Goal: Information Seeking & Learning: Find specific fact

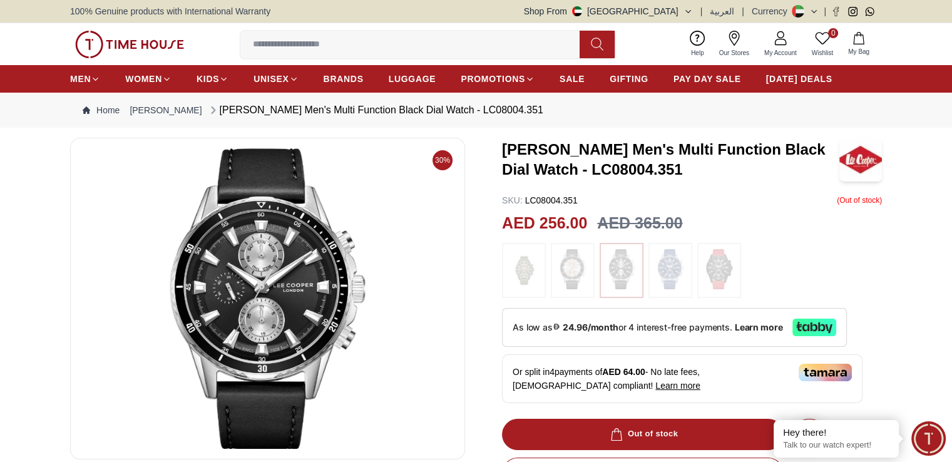
click at [364, 309] on img at bounding box center [268, 298] width 374 height 301
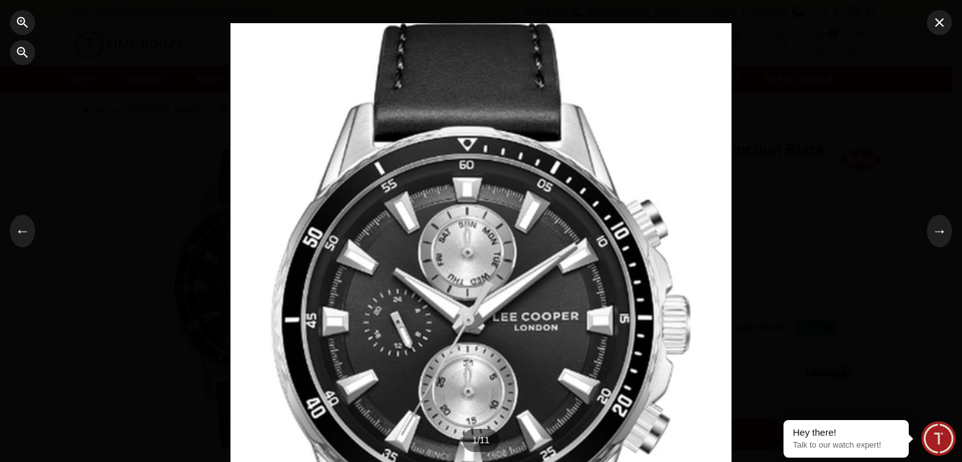
click at [451, 361] on div at bounding box center [480, 231] width 501 height 416
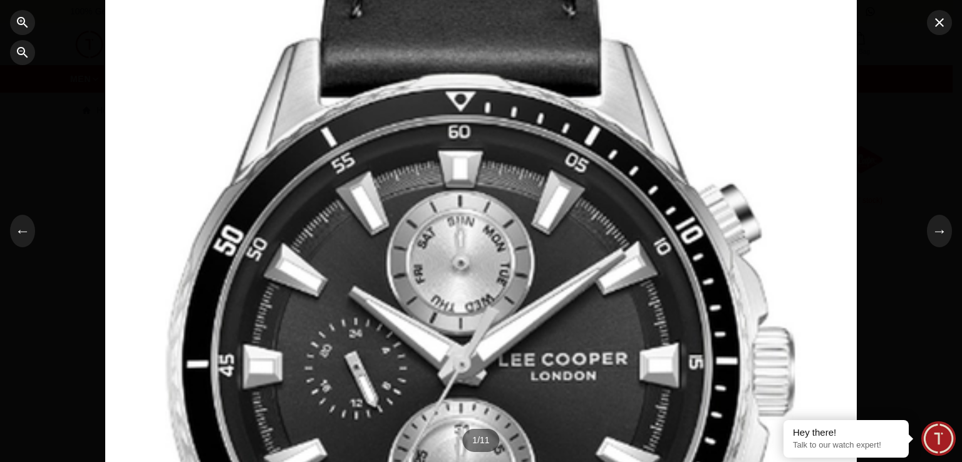
click at [373, 393] on div at bounding box center [480, 231] width 751 height 624
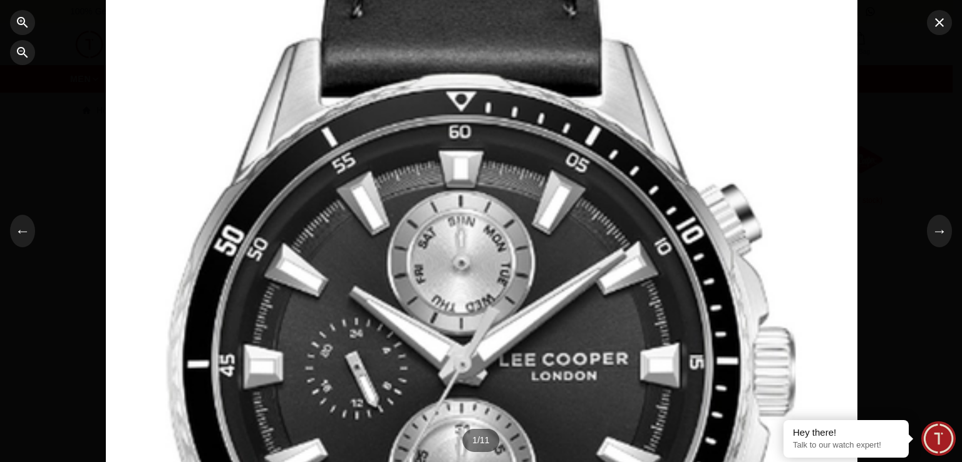
click at [429, 332] on div at bounding box center [481, 231] width 751 height 624
click at [599, 50] on div at bounding box center [481, 231] width 751 height 624
click at [409, 149] on div at bounding box center [481, 231] width 751 height 624
click at [445, 246] on div at bounding box center [481, 231] width 751 height 624
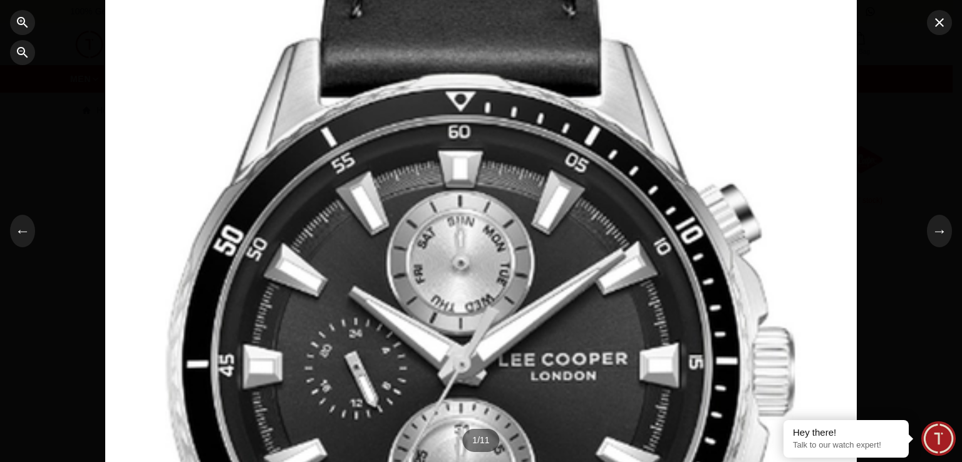
click at [739, 191] on div at bounding box center [480, 231] width 751 height 624
click at [941, 31] on button "button" at bounding box center [939, 22] width 25 height 25
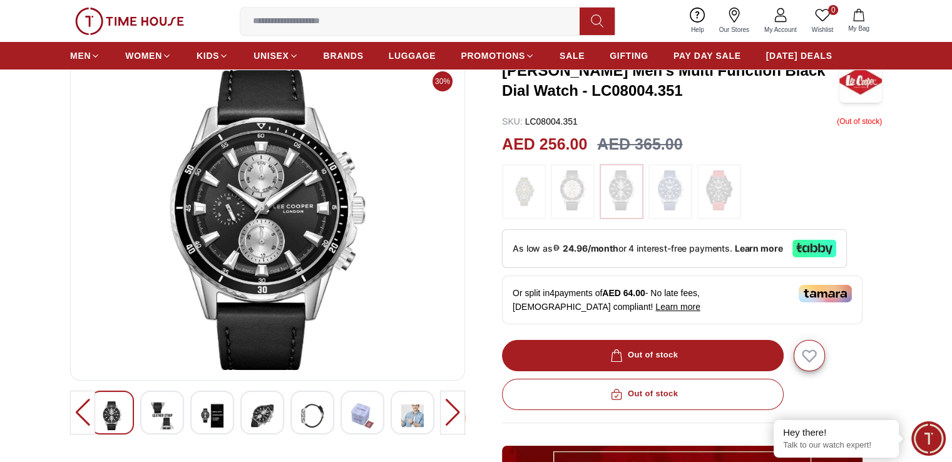
scroll to position [125, 0]
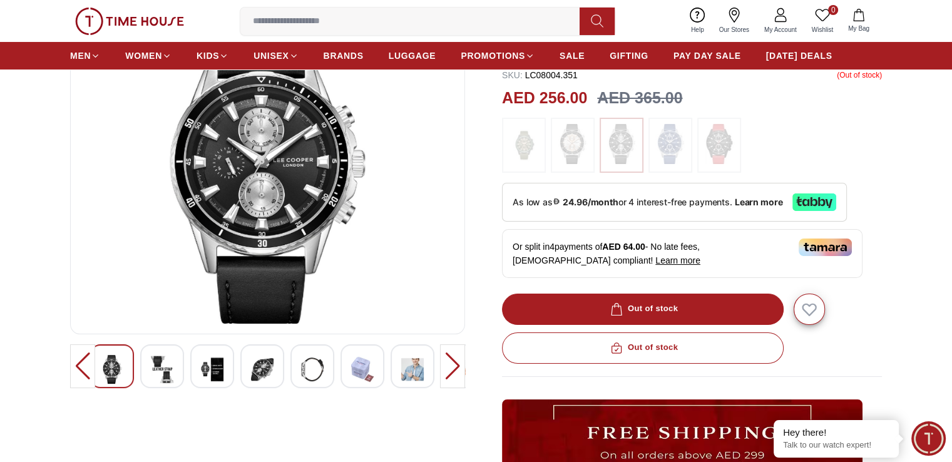
click at [163, 368] on img at bounding box center [162, 369] width 23 height 29
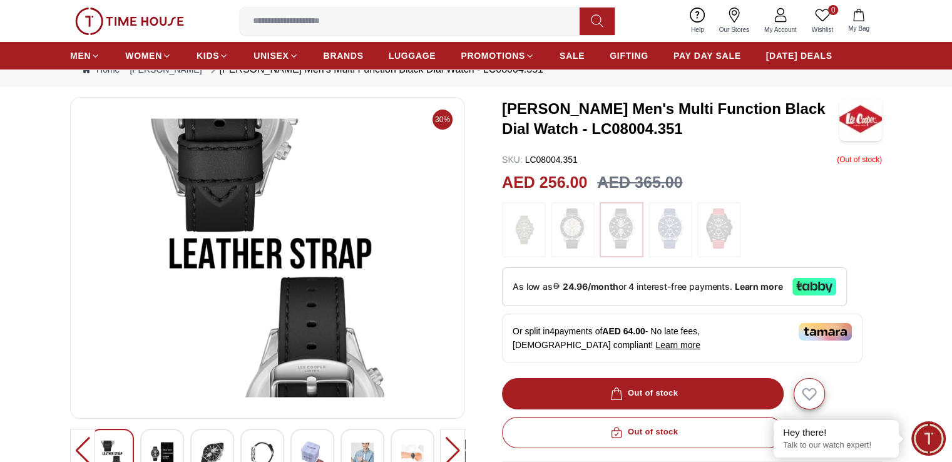
scroll to position [63, 0]
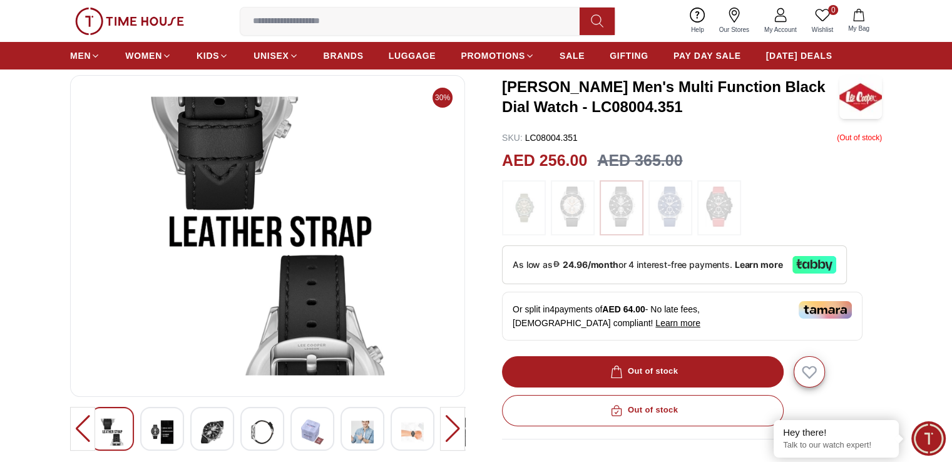
click at [168, 438] on img at bounding box center [162, 432] width 23 height 29
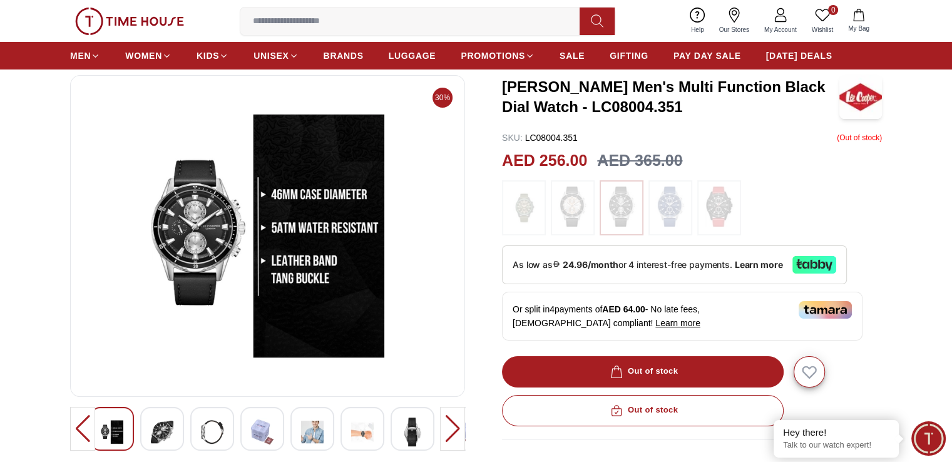
click at [196, 436] on div at bounding box center [212, 429] width 44 height 44
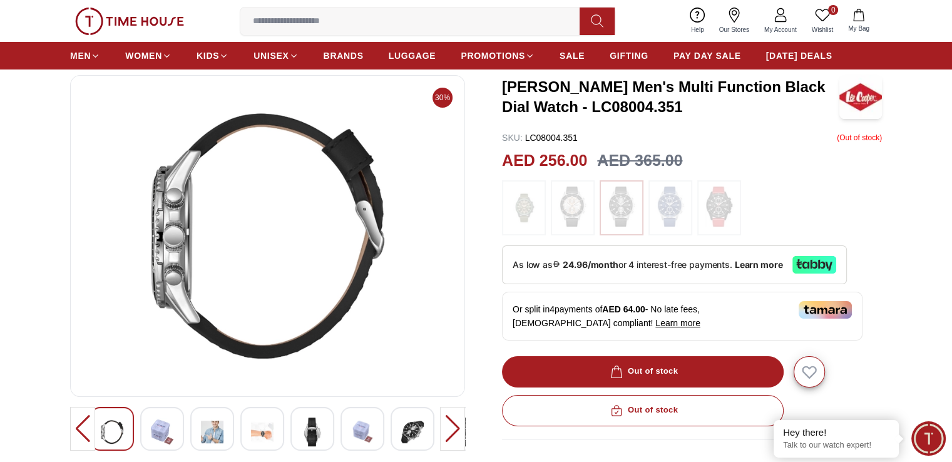
click at [228, 428] on div at bounding box center [212, 429] width 44 height 44
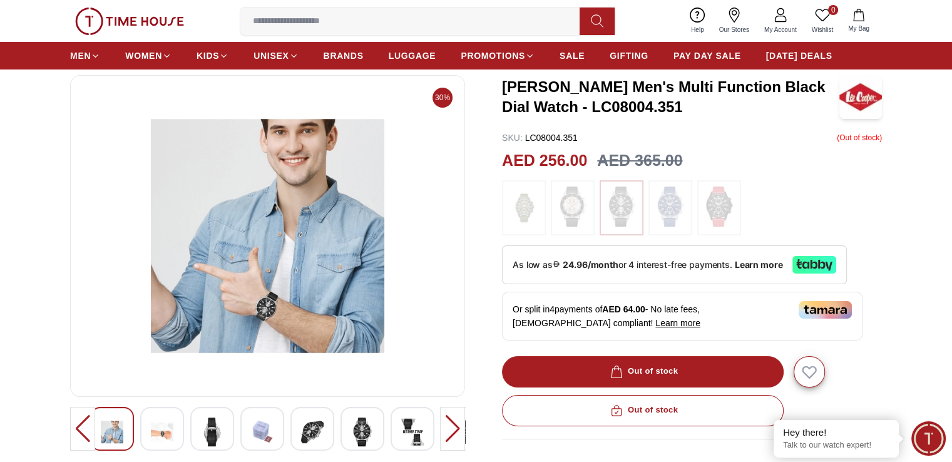
click at [210, 424] on img at bounding box center [212, 432] width 23 height 29
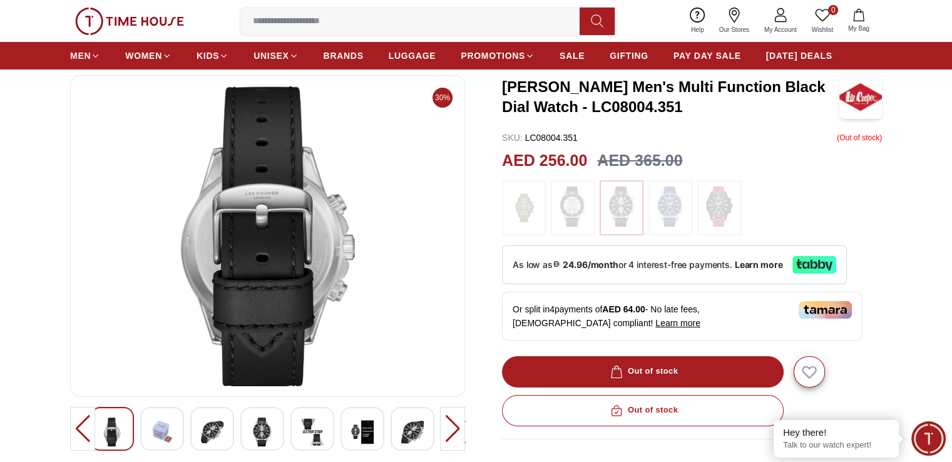
click at [255, 428] on img at bounding box center [262, 432] width 23 height 29
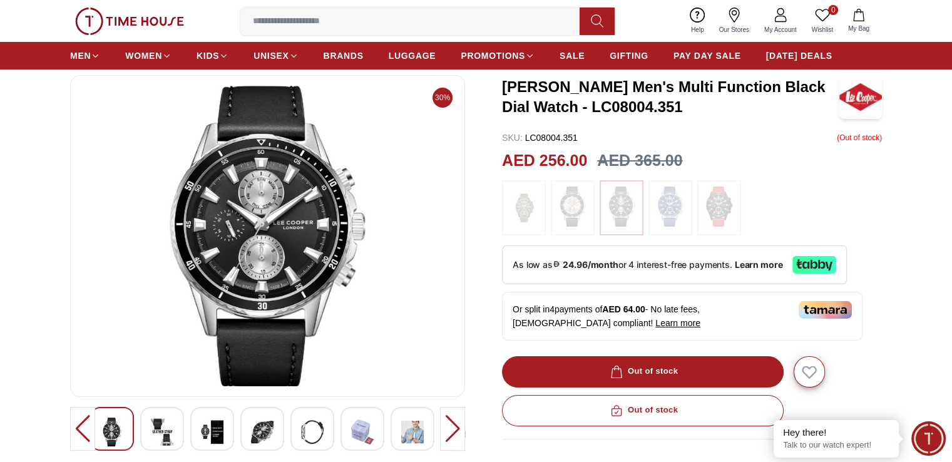
click at [272, 428] on img at bounding box center [262, 432] width 23 height 29
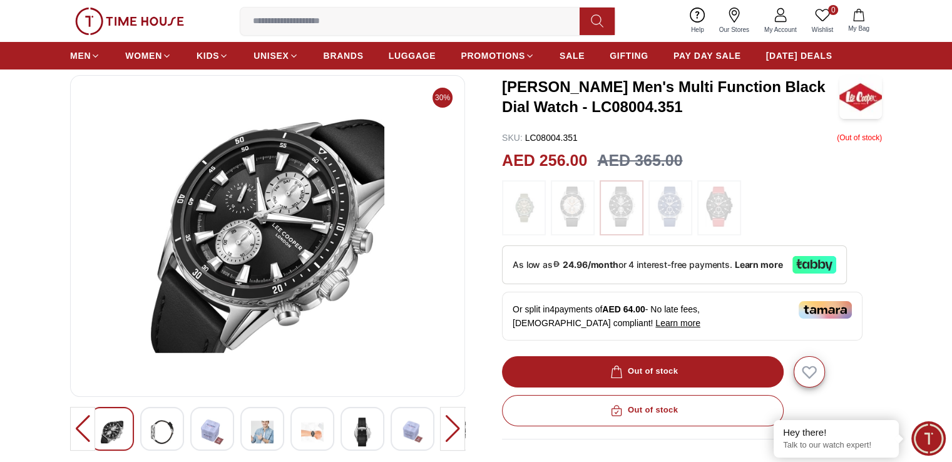
click at [258, 436] on img at bounding box center [262, 432] width 23 height 29
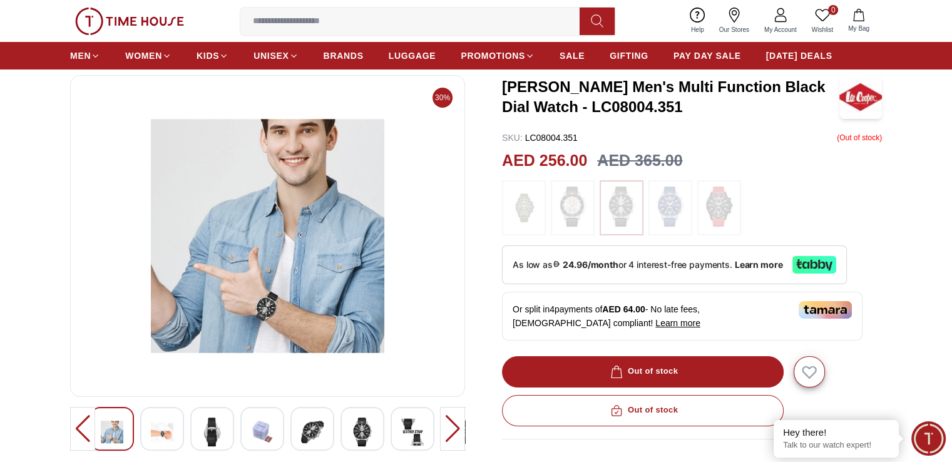
click at [305, 429] on img at bounding box center [312, 432] width 23 height 29
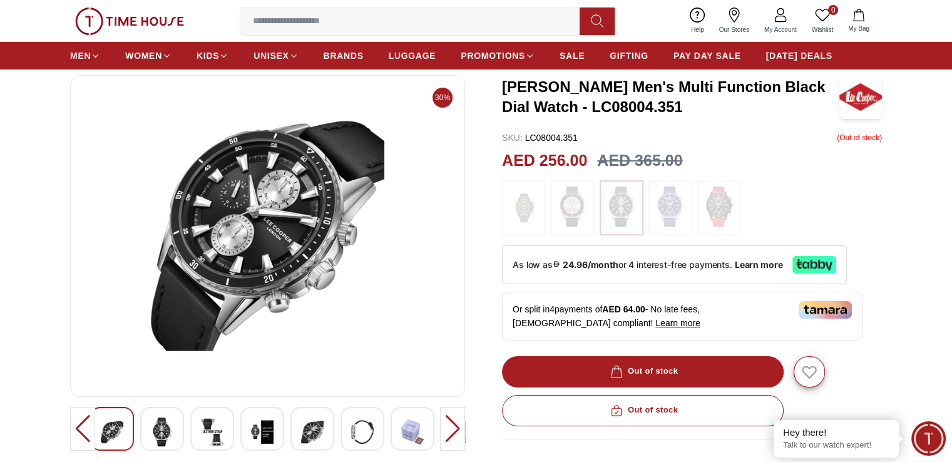
click at [351, 430] on img at bounding box center [362, 432] width 23 height 29
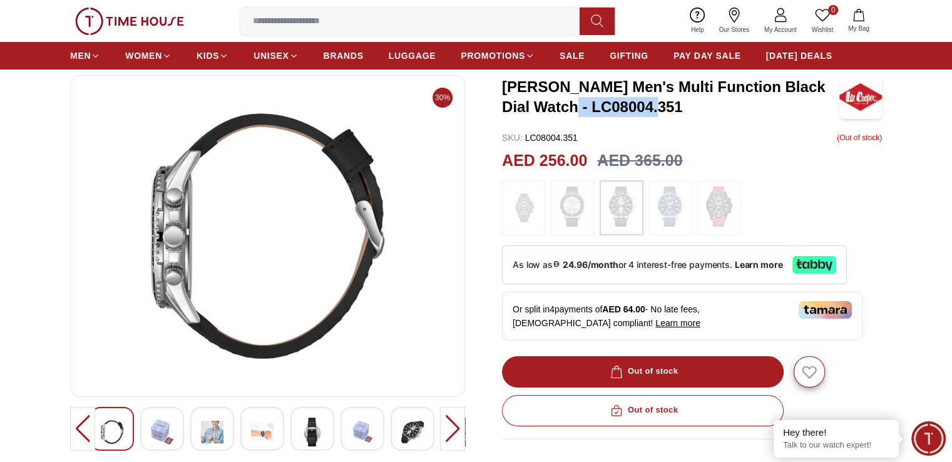
drag, startPoint x: 652, startPoint y: 110, endPoint x: 560, endPoint y: 101, distance: 92.4
click at [560, 101] on h3 "[PERSON_NAME] Men's Multi Function Black Dial Watch - LC08004.351" at bounding box center [670, 97] width 337 height 40
copy h3 "LC08004.351"
